Goal: Transaction & Acquisition: Purchase product/service

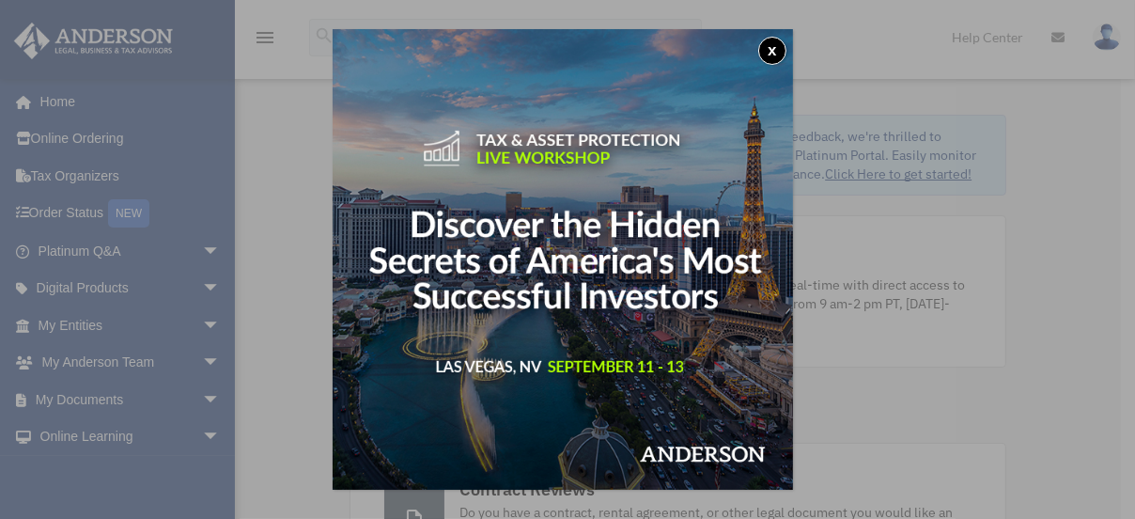
click at [773, 56] on button "x" at bounding box center [772, 51] width 28 height 28
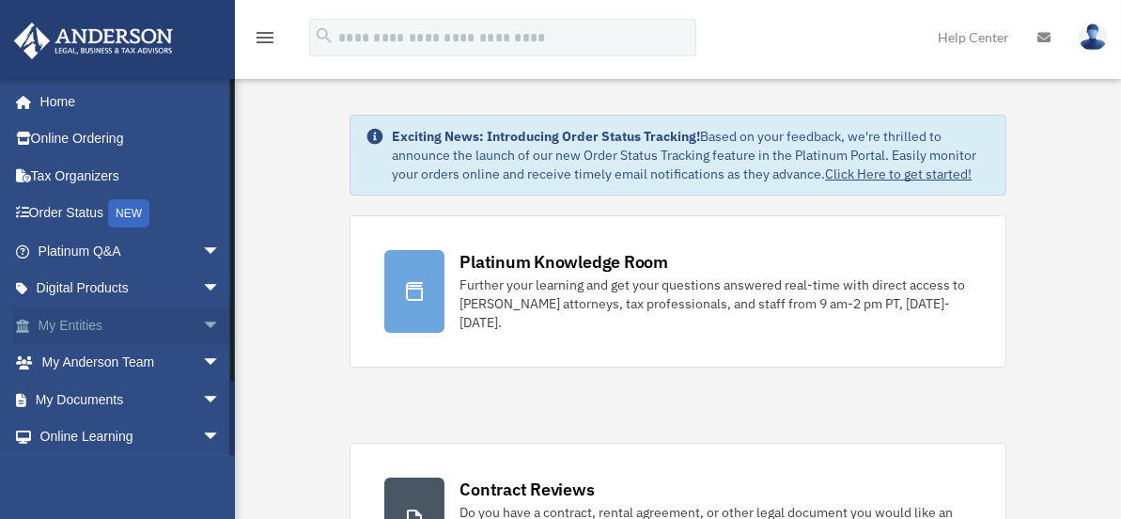
click at [207, 332] on span "arrow_drop_down" at bounding box center [221, 325] width 38 height 39
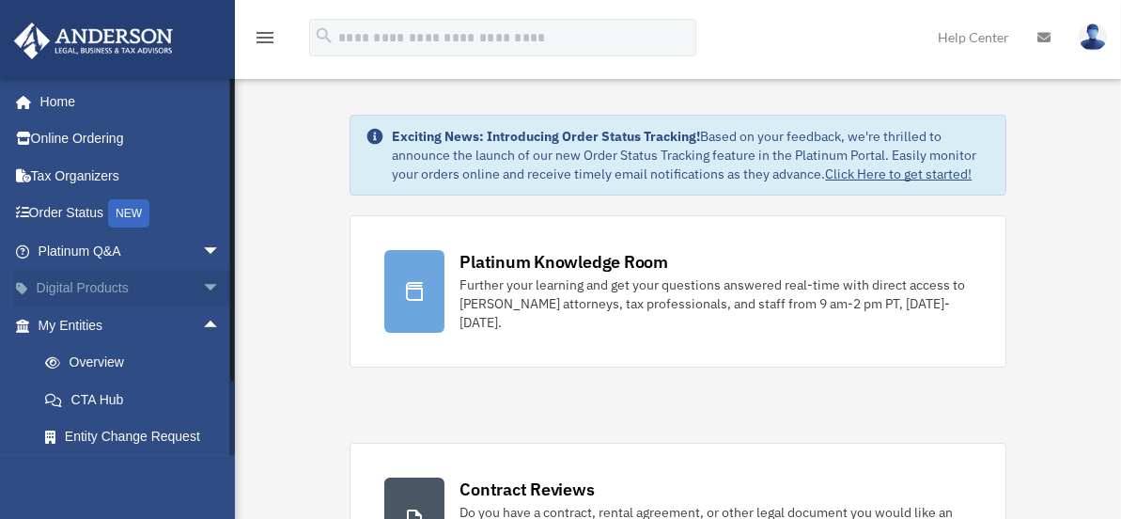
click at [202, 289] on span "arrow_drop_down" at bounding box center [221, 289] width 38 height 39
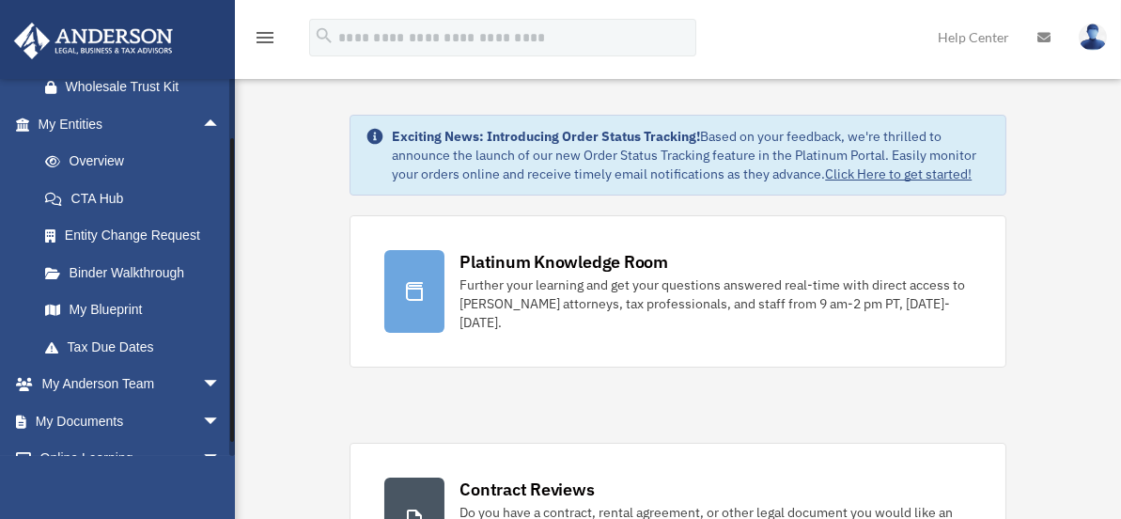
scroll to position [372, 0]
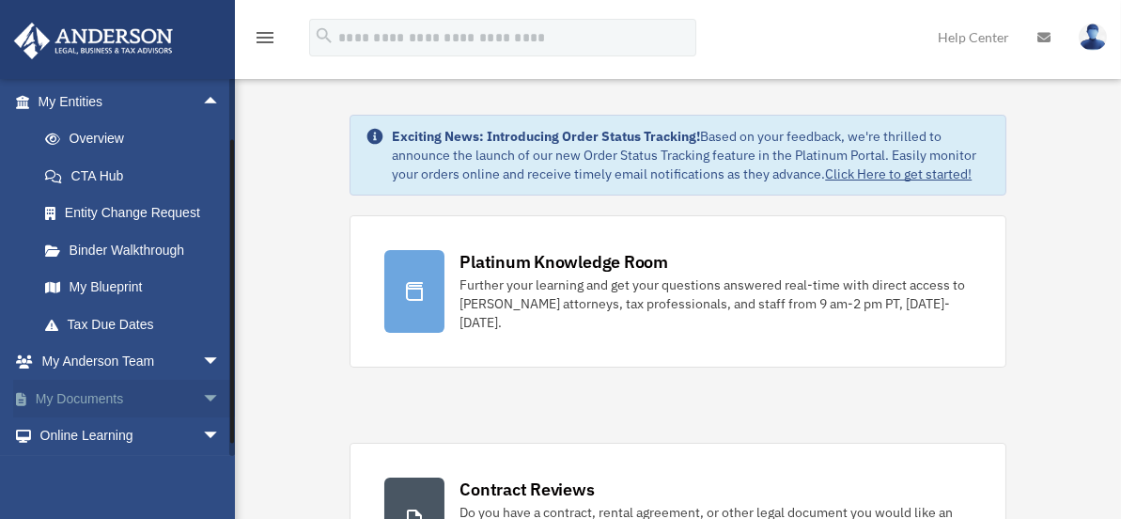
click at [202, 396] on span "arrow_drop_down" at bounding box center [221, 399] width 38 height 39
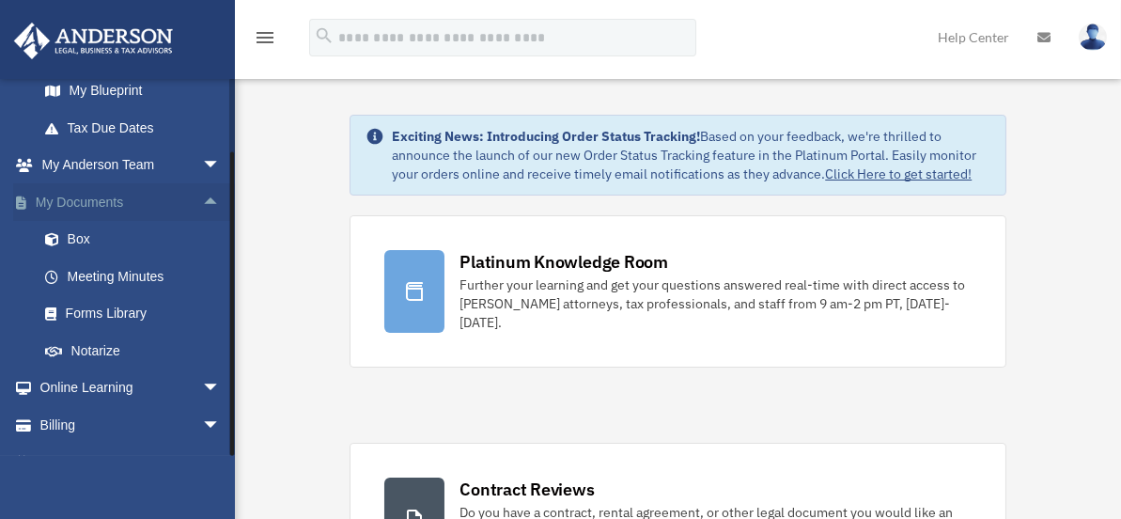
scroll to position [597, 0]
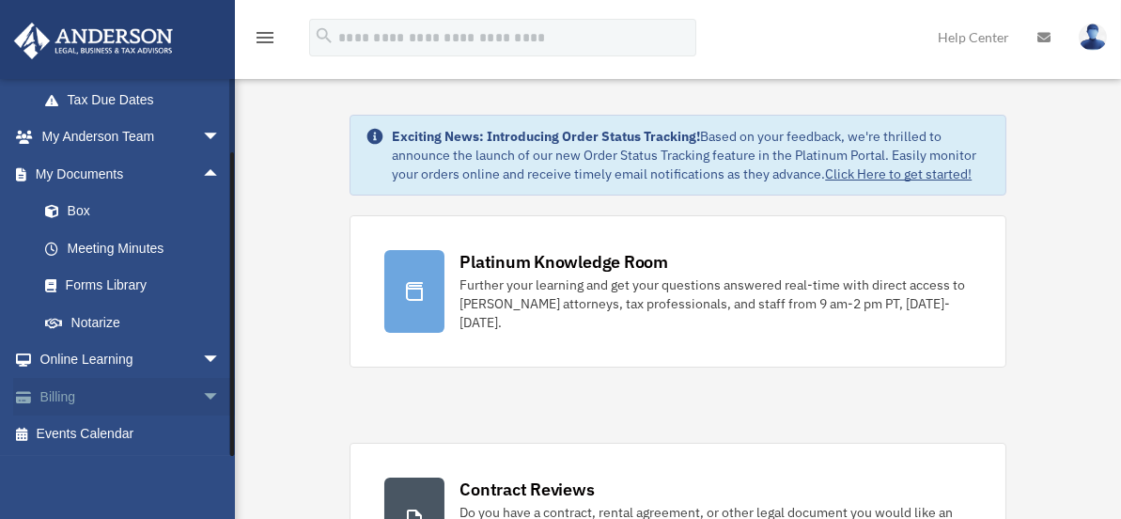
click at [202, 402] on span "arrow_drop_down" at bounding box center [221, 397] width 38 height 39
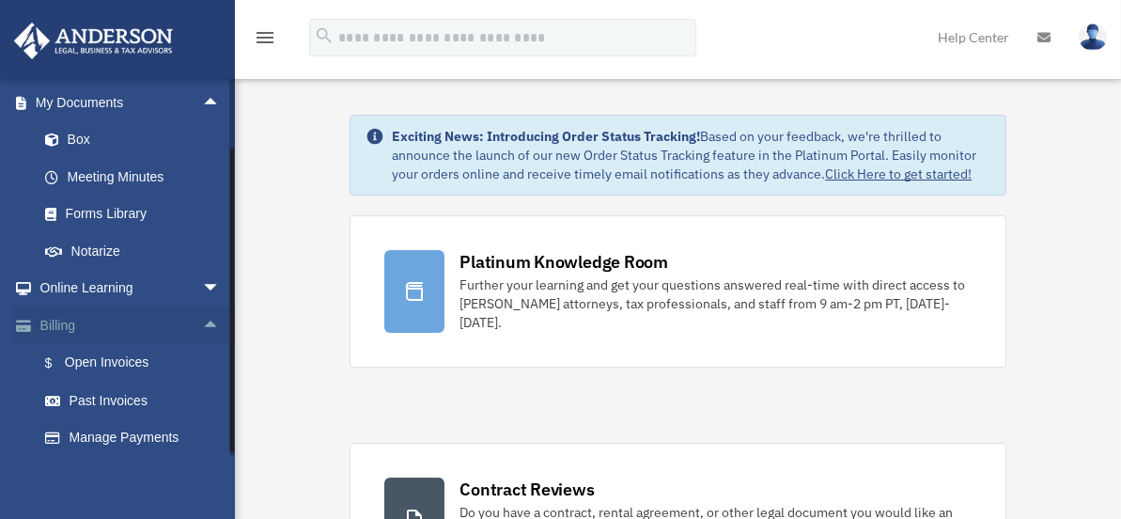
scroll to position [672, 0]
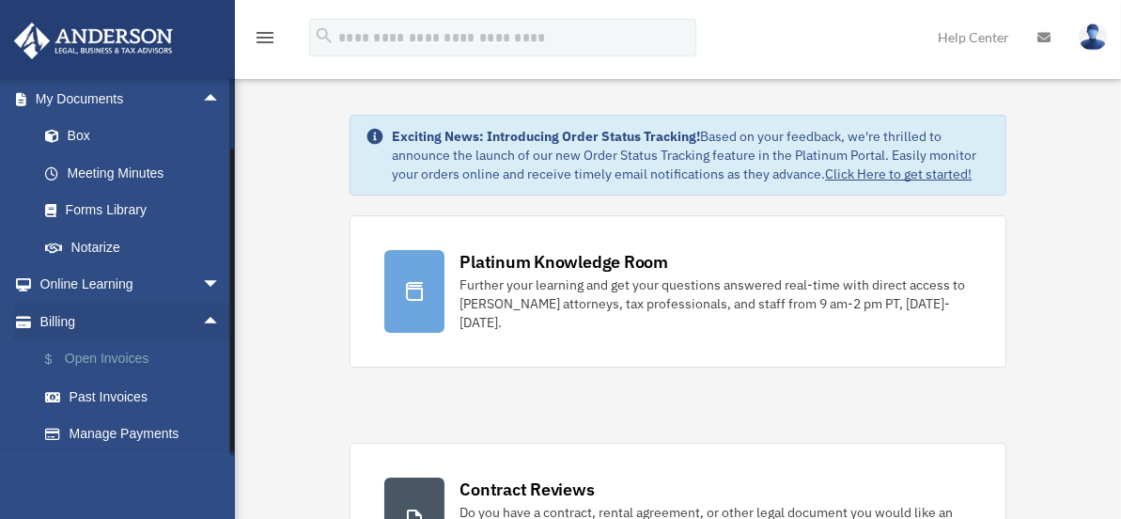
click at [123, 362] on link "$ Open Invoices" at bounding box center [137, 359] width 223 height 39
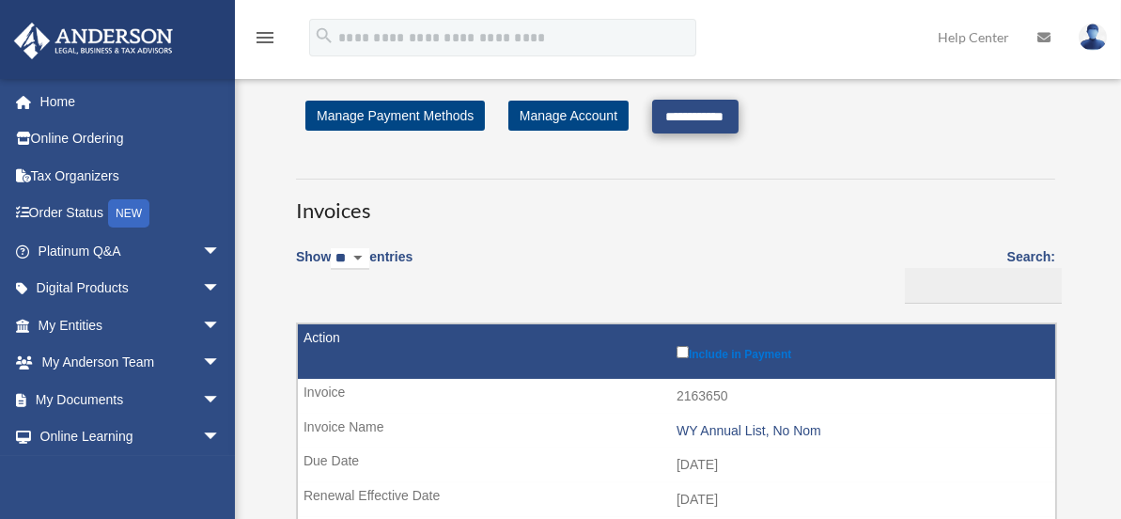
click at [721, 120] on input "**********" at bounding box center [695, 117] width 86 height 34
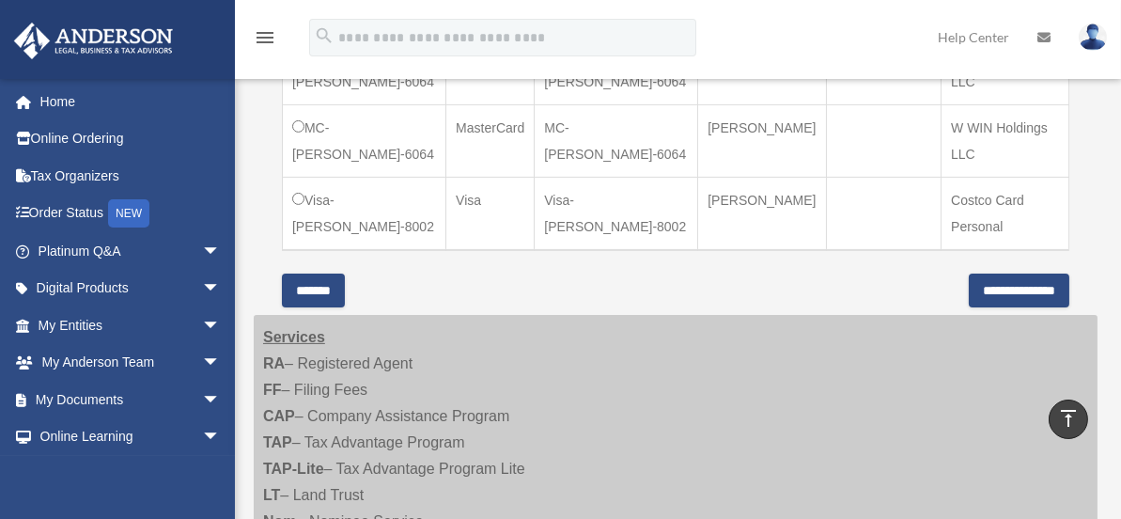
scroll to position [1226, 0]
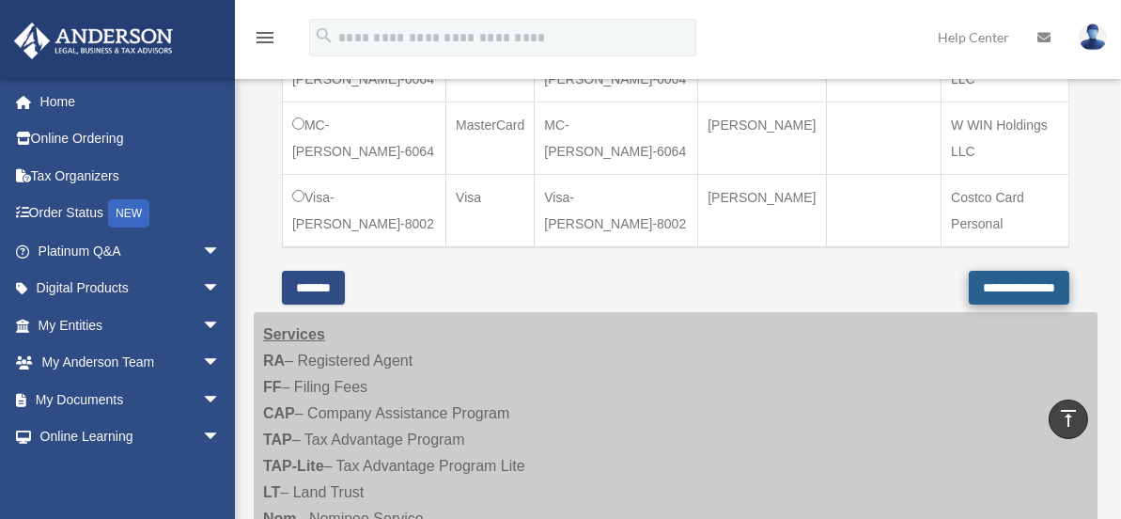
click at [1018, 271] on input "**********" at bounding box center [1019, 288] width 101 height 34
